Goal: Task Accomplishment & Management: Use online tool/utility

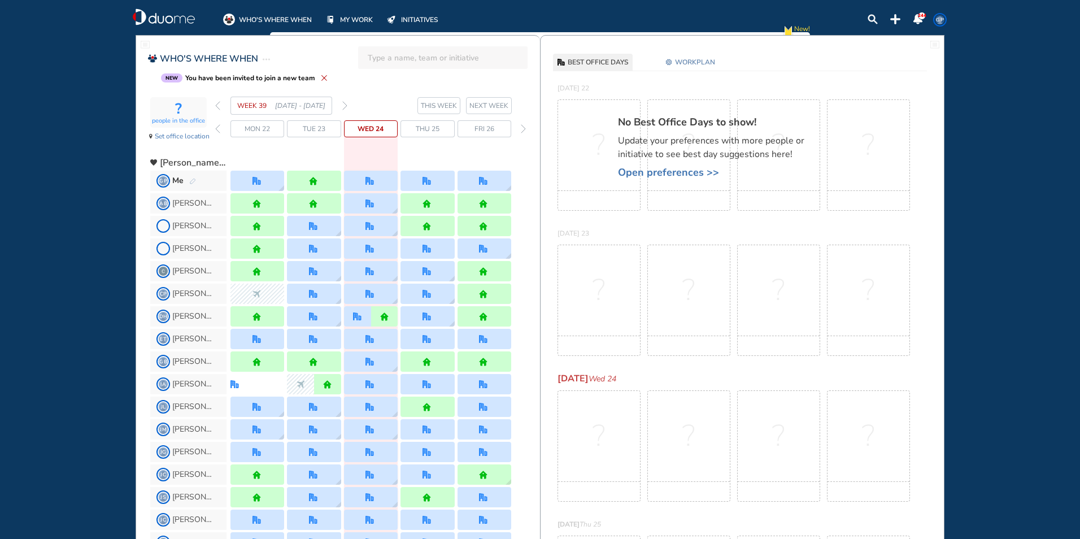
click at [523, 127] on img "forward day" at bounding box center [523, 128] width 5 height 9
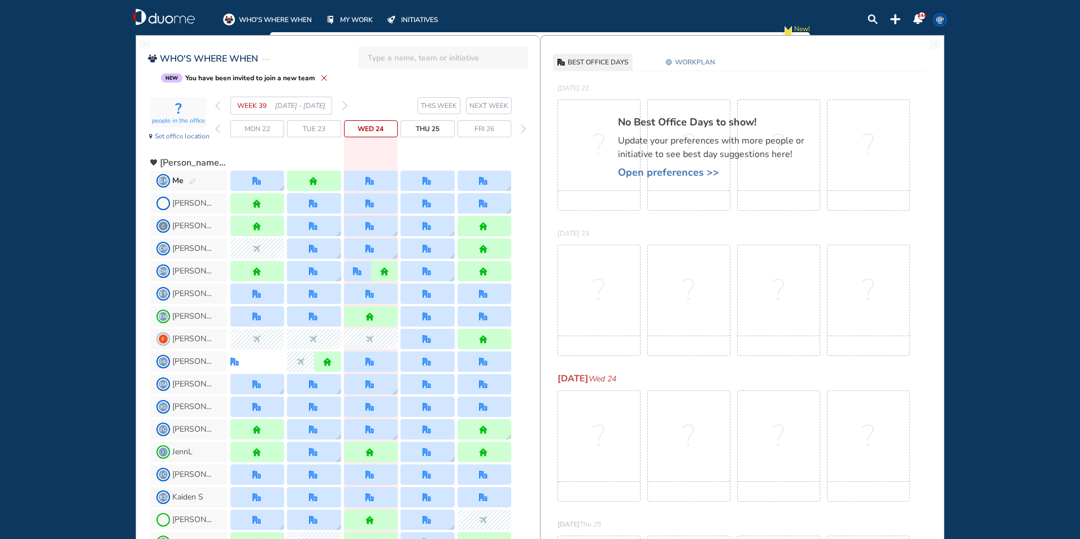
click at [523, 127] on img "forward day" at bounding box center [523, 128] width 5 height 9
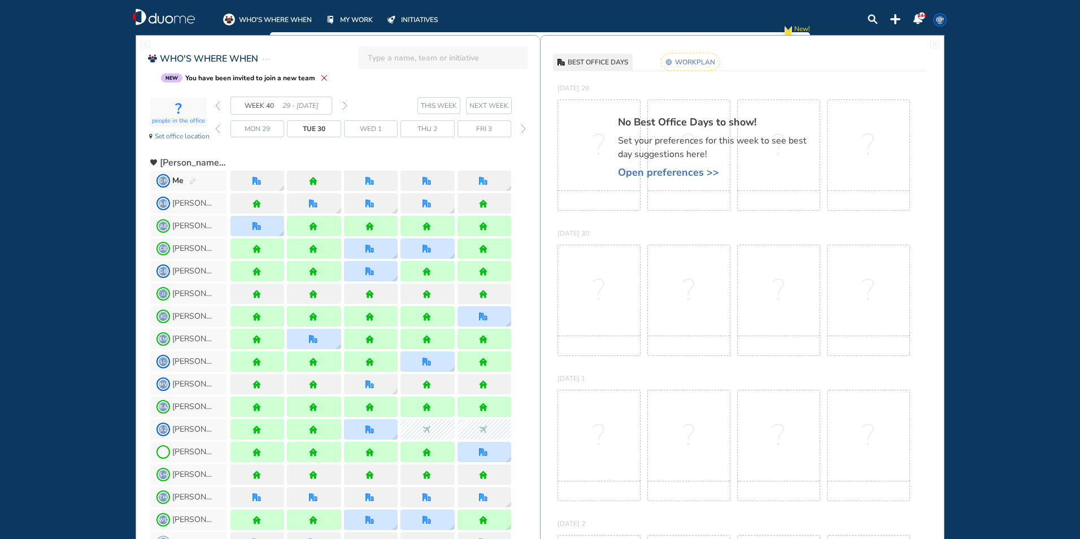
click at [259, 128] on span "Mon 29" at bounding box center [257, 128] width 25 height 11
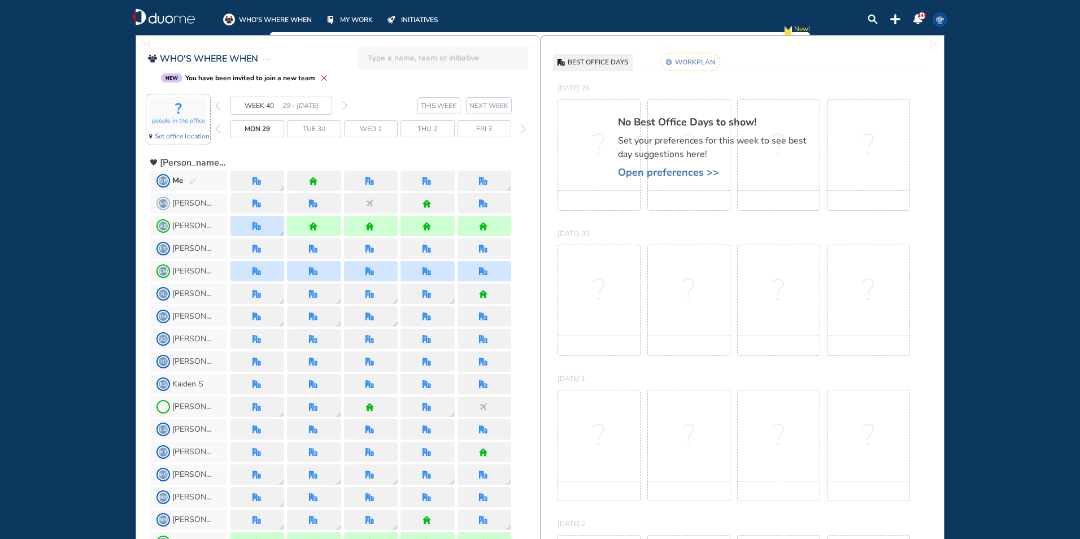
click at [173, 133] on span "Set office location" at bounding box center [182, 135] width 55 height 11
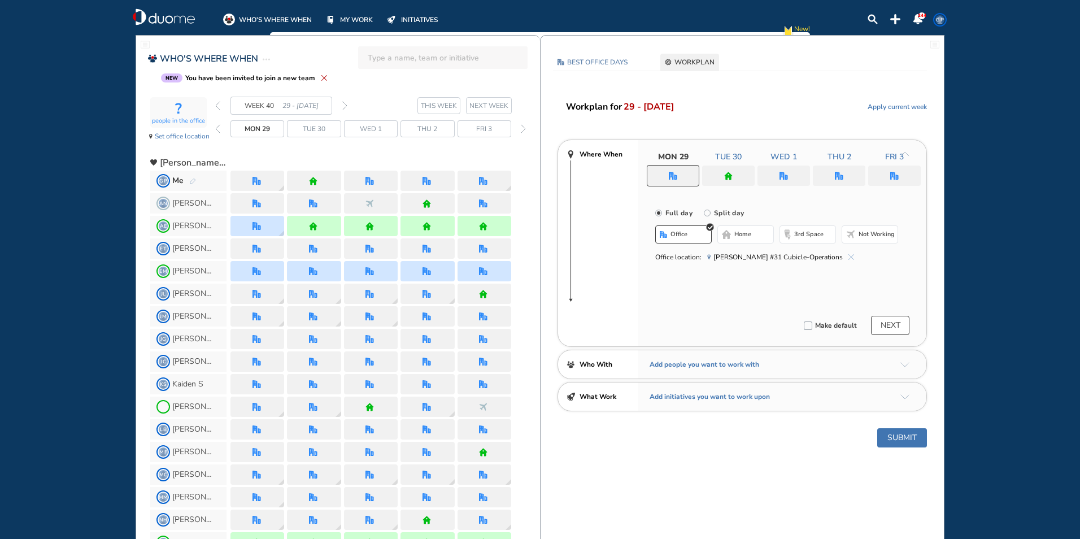
click at [861, 233] on span "Not working" at bounding box center [876, 234] width 36 height 9
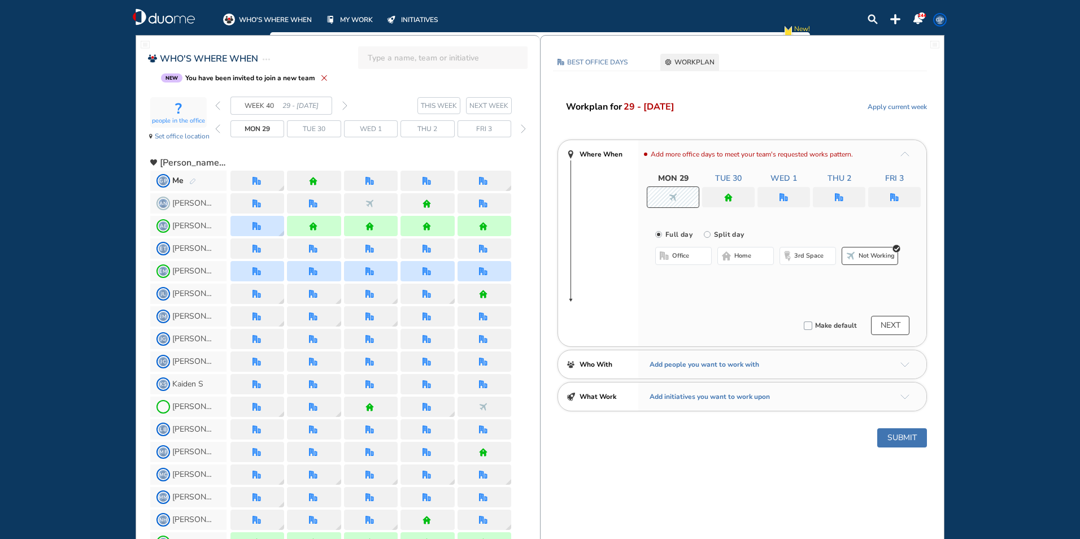
click at [906, 438] on button "Submit" at bounding box center [902, 437] width 50 height 19
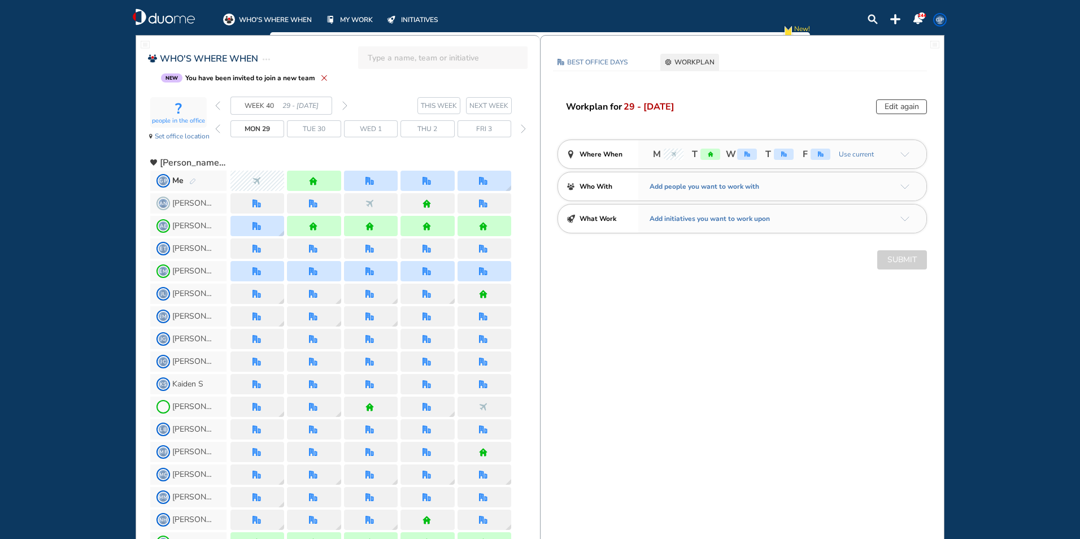
click at [217, 126] on img "back day" at bounding box center [217, 128] width 5 height 9
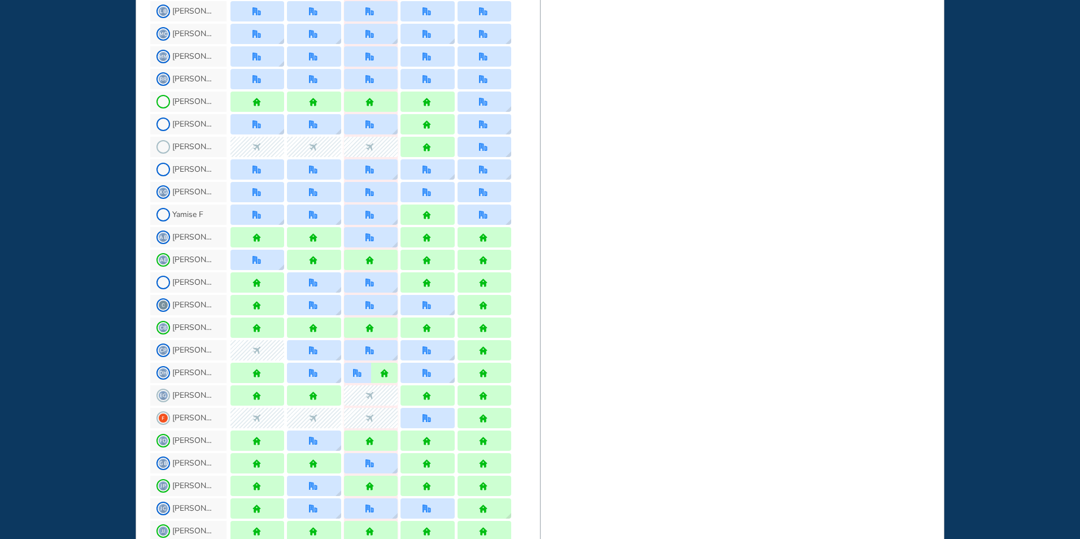
scroll to position [452, 0]
